Goal: Navigation & Orientation: Find specific page/section

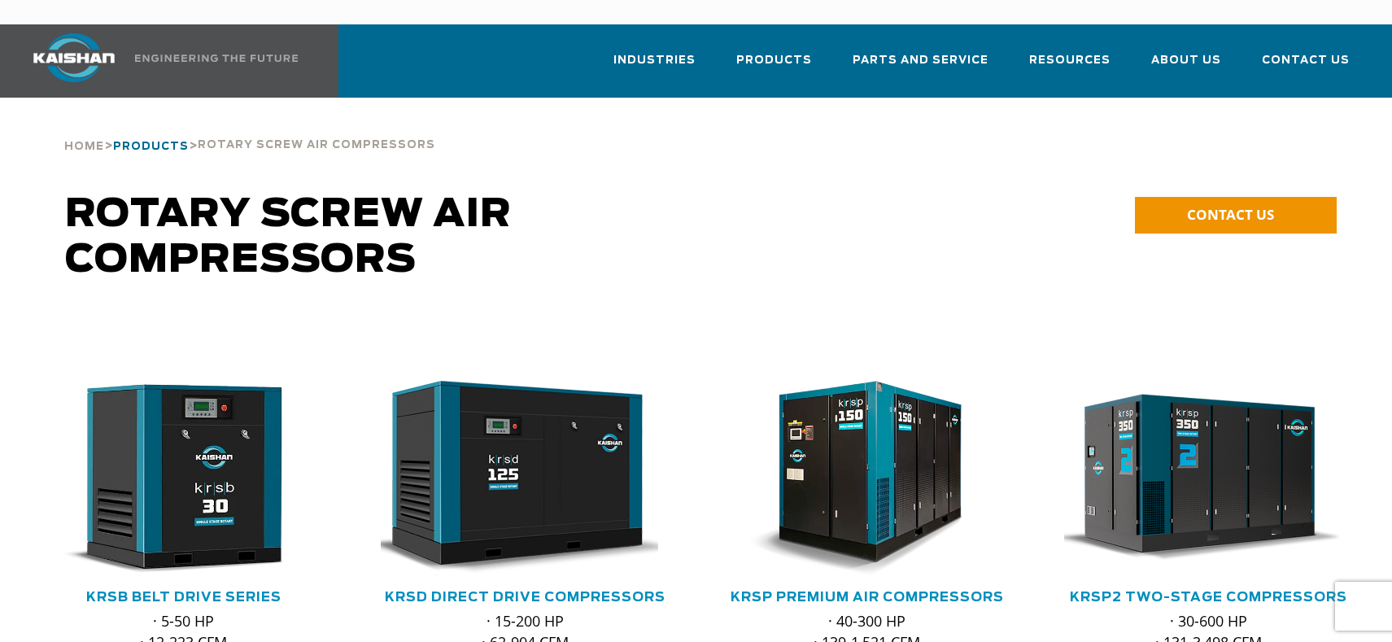
click at [134, 142] on span "Products" at bounding box center [151, 147] width 76 height 11
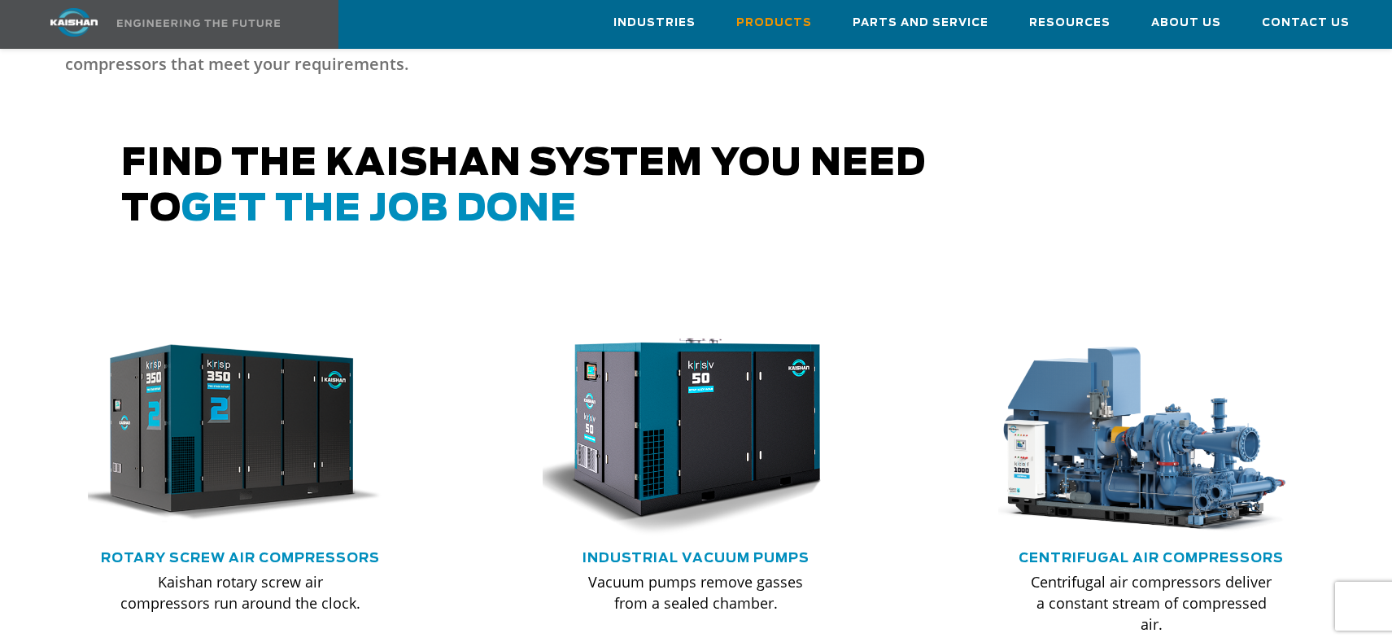
scroll to position [895, 0]
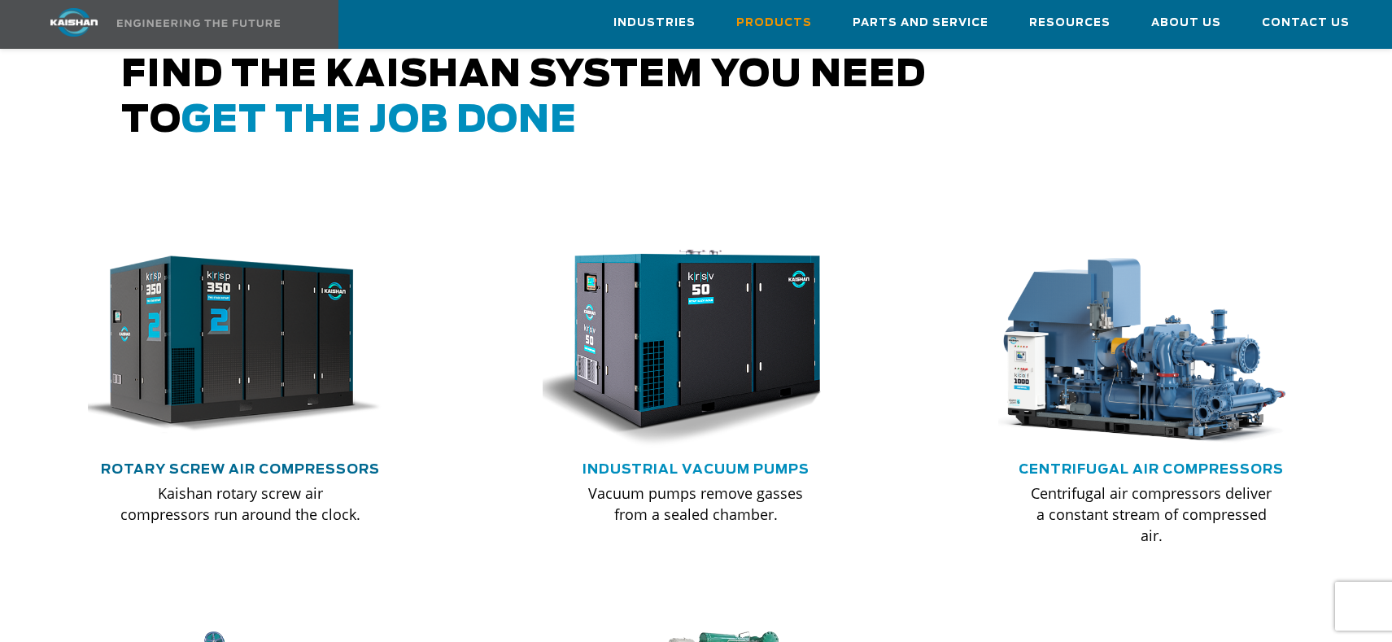
click at [316, 463] on link "Rotary Screw Air Compressors" at bounding box center [240, 469] width 279 height 13
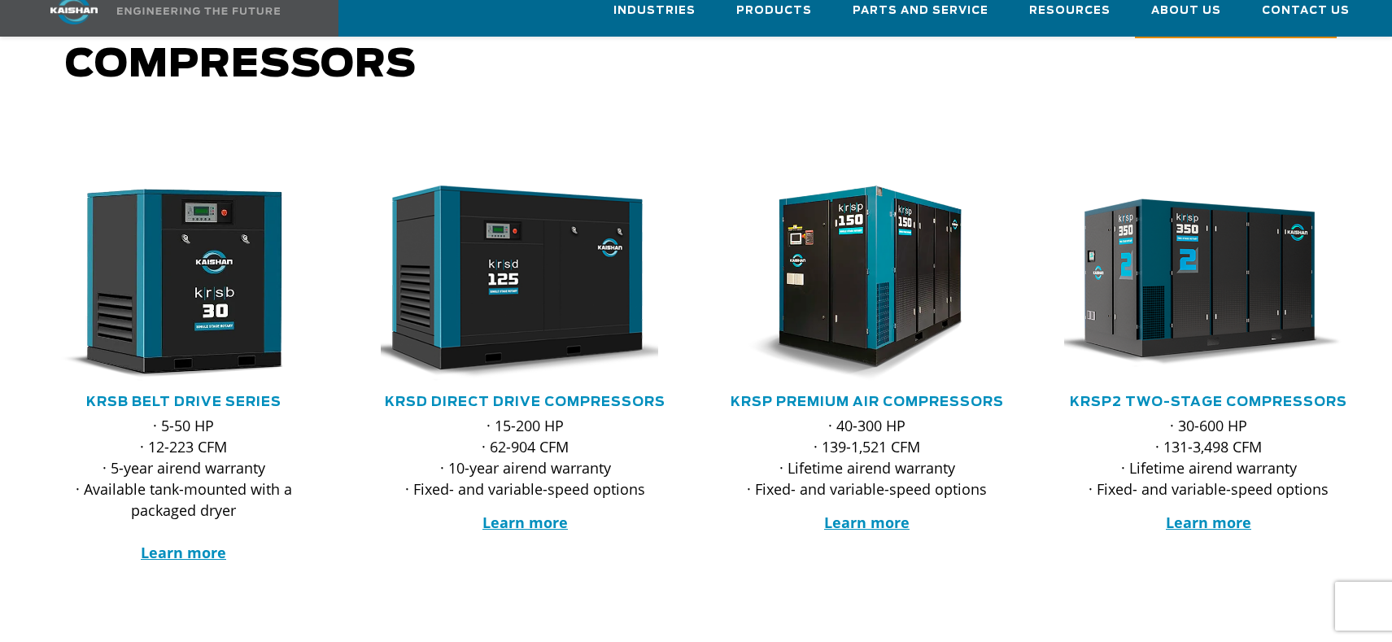
scroll to position [244, 0]
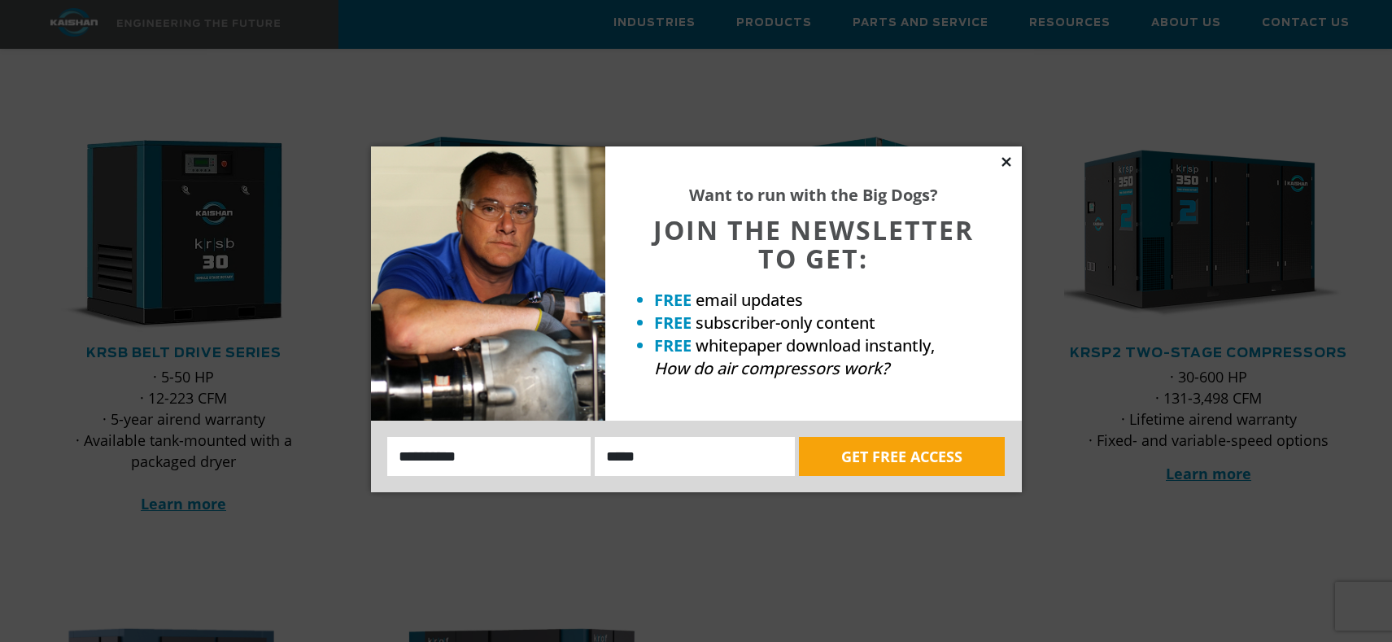
click at [1002, 163] on icon at bounding box center [1006, 162] width 15 height 15
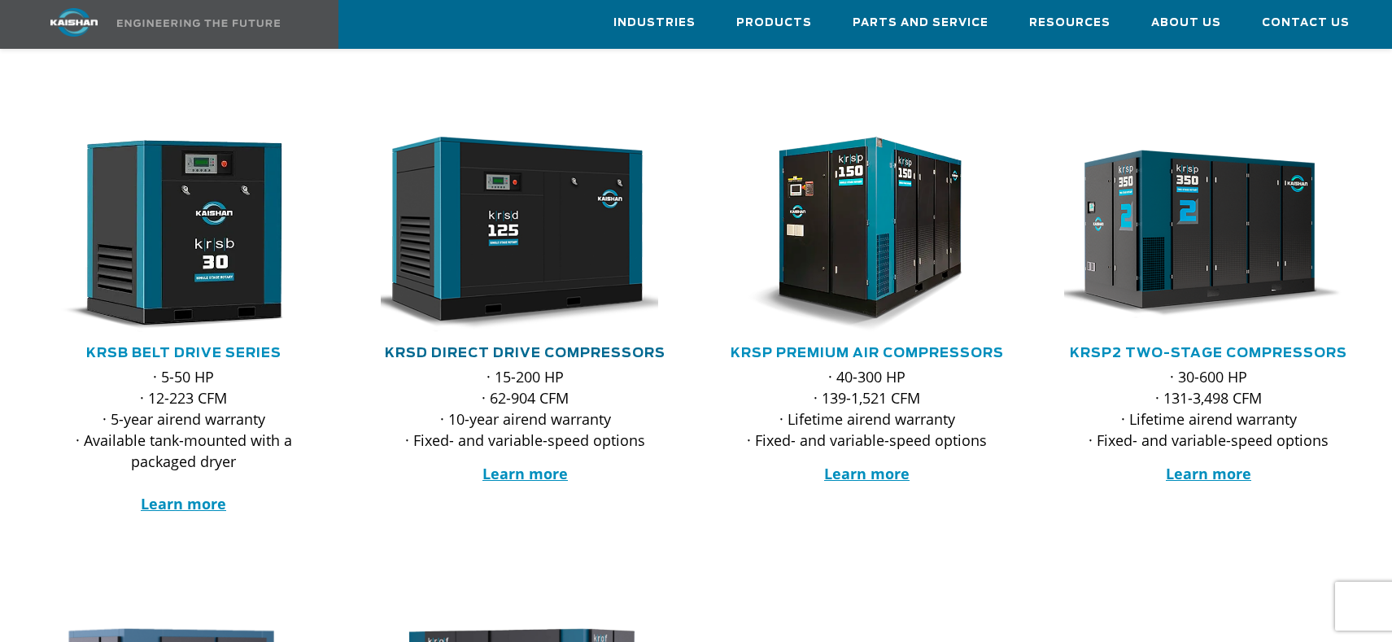
click at [605, 347] on link "KRSD Direct Drive Compressors" at bounding box center [525, 353] width 281 height 13
